Goal: Subscribe to service/newsletter

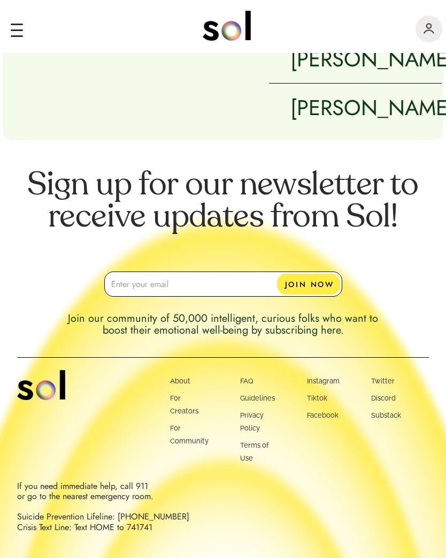
scroll to position [1757, 0]
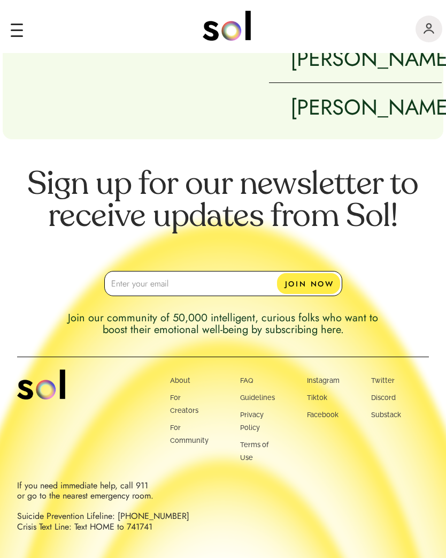
click at [166, 296] on input "email" at bounding box center [223, 283] width 238 height 25
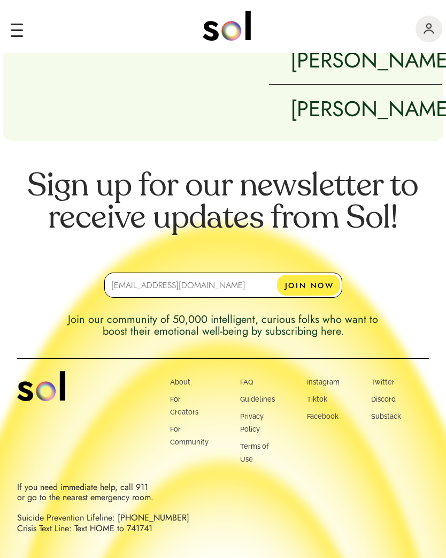
type input "[EMAIL_ADDRESS][DOMAIN_NAME]"
click at [323, 296] on button "JOIN NOW" at bounding box center [308, 285] width 63 height 21
